Goal: Information Seeking & Learning: Find contact information

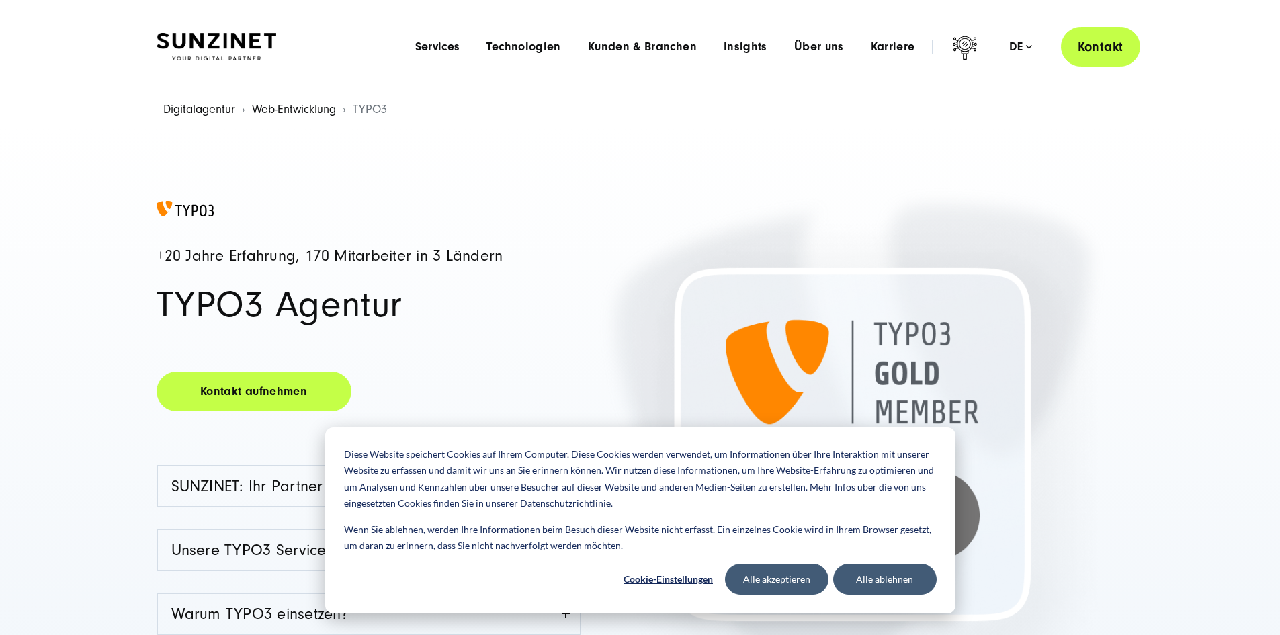
click at [1125, 38] on link "Kontakt" at bounding box center [1100, 47] width 79 height 40
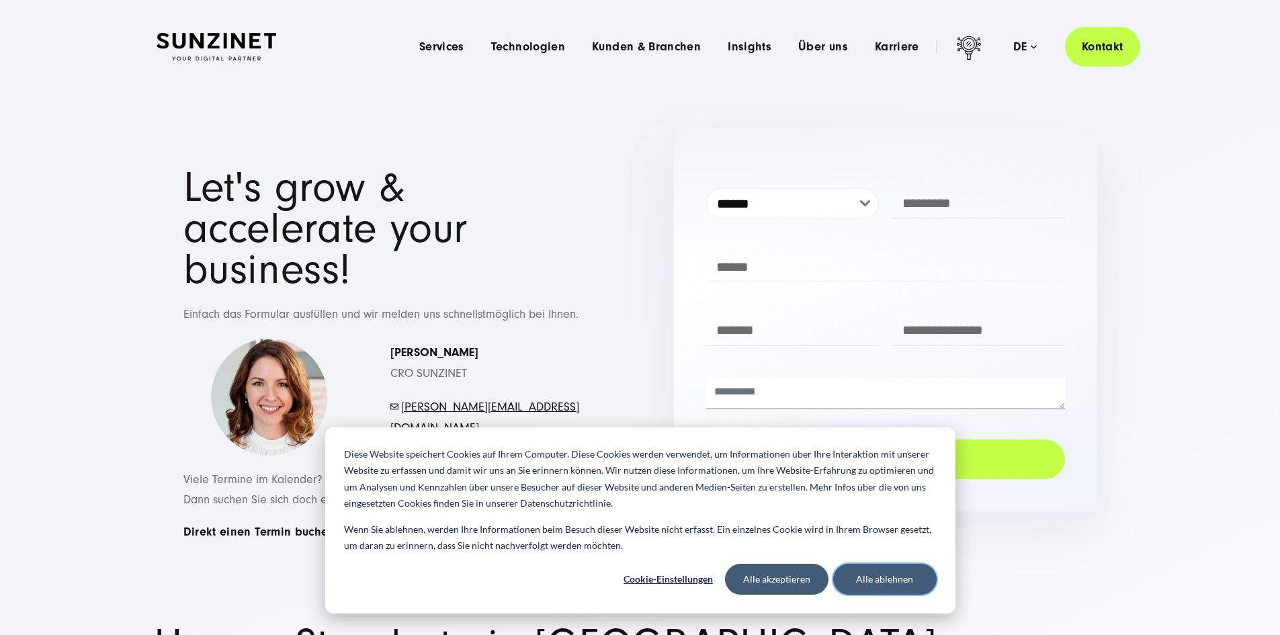
click at [892, 584] on button "Alle ablehnen" at bounding box center [884, 579] width 103 height 31
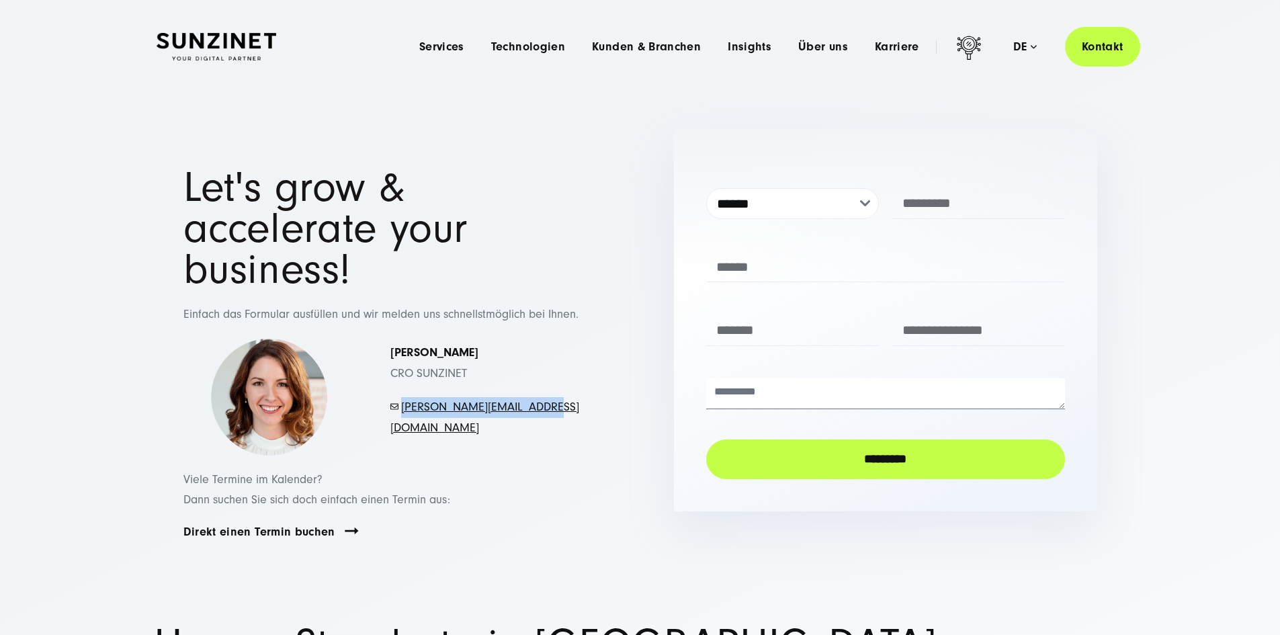
drag, startPoint x: 568, startPoint y: 519, endPoint x: 403, endPoint y: 537, distance: 166.3
click at [403, 438] on p "- mayer.simona@sunzinet.com" at bounding box center [484, 417] width 189 height 41
copy link "[PERSON_NAME][EMAIL_ADDRESS][DOMAIN_NAME]"
